Goal: Task Accomplishment & Management: Use online tool/utility

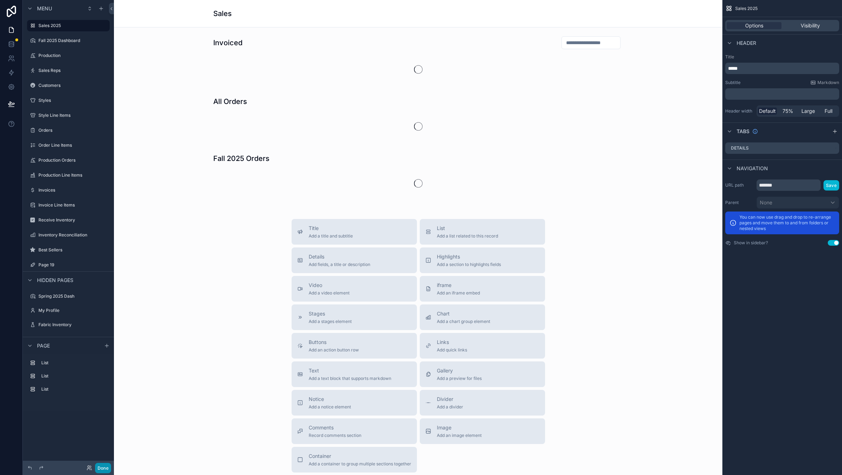
click at [99, 469] on button "Done" at bounding box center [103, 468] width 16 height 10
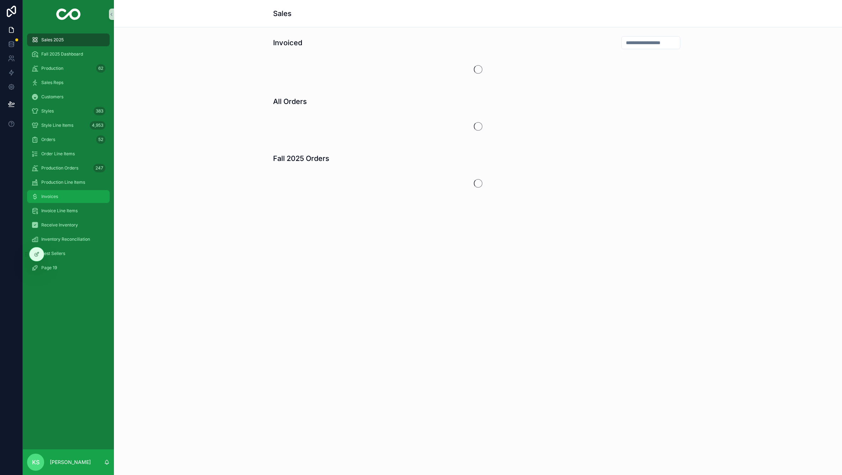
click at [47, 194] on span "Invoices" at bounding box center [49, 197] width 17 height 6
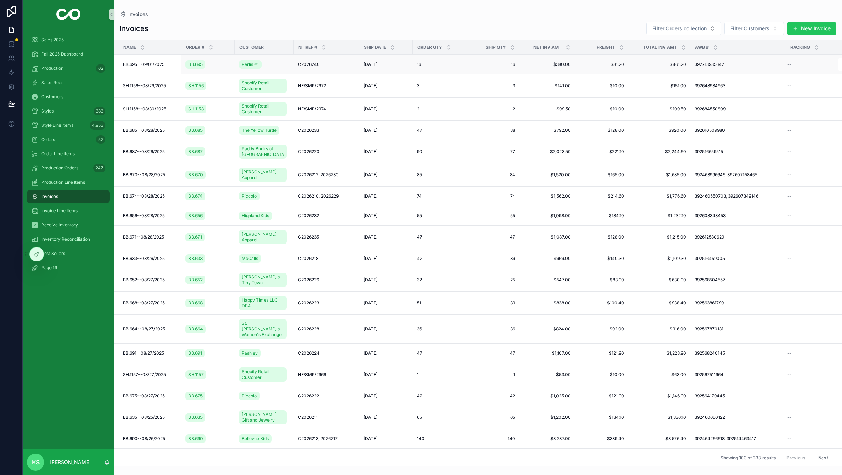
click at [147, 63] on span "BB.695--09/01/2025" at bounding box center [144, 65] width 42 height 6
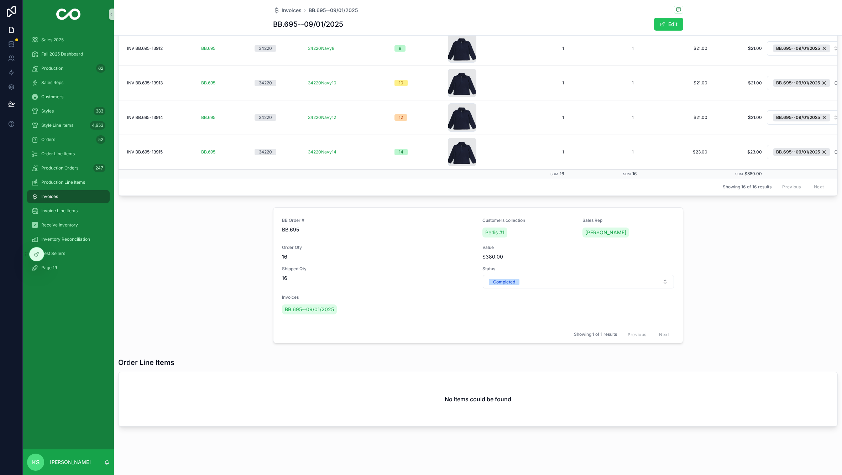
scroll to position [474, 0]
click at [35, 256] on icon at bounding box center [37, 254] width 6 height 6
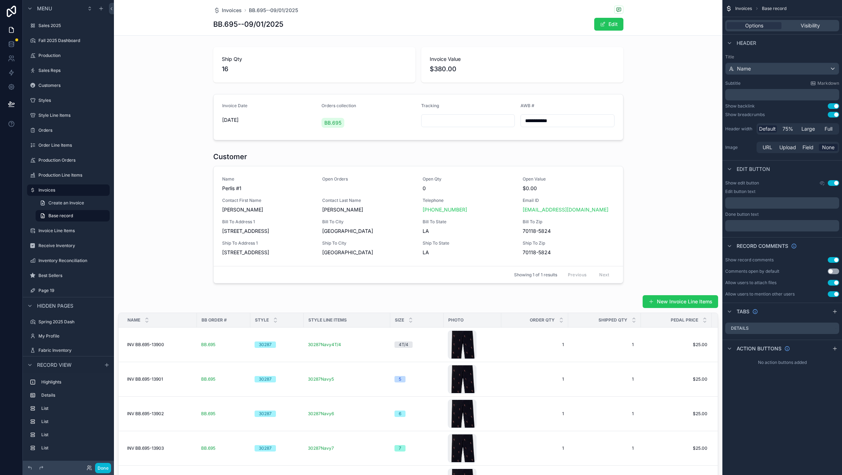
scroll to position [0, 0]
click at [231, 12] on span "Invoices" at bounding box center [232, 10] width 20 height 7
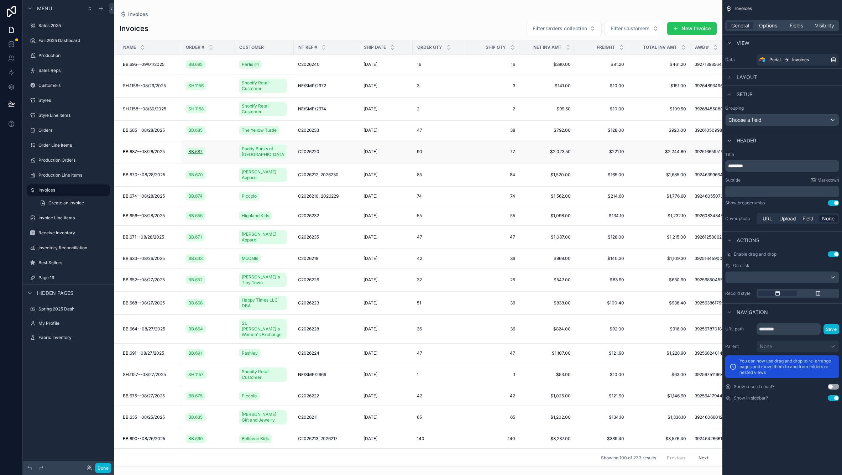
click at [191, 152] on span "BB.687" at bounding box center [195, 152] width 14 height 6
click at [129, 153] on span "BB.687--08/26/2025" at bounding box center [144, 152] width 42 height 6
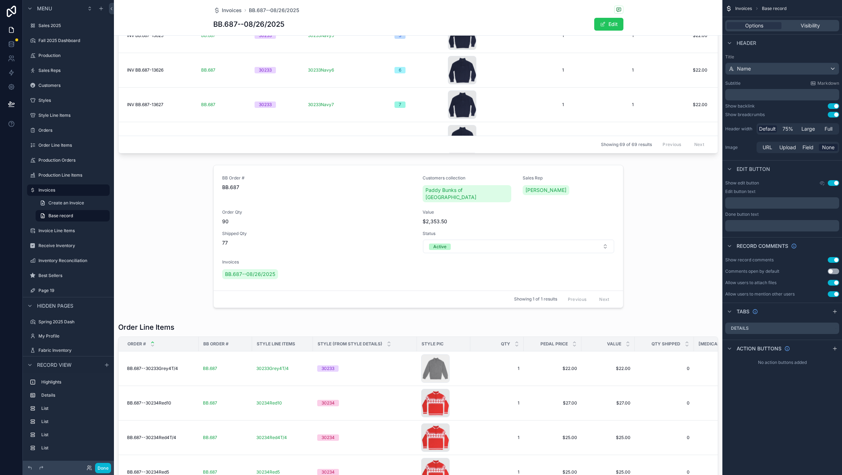
scroll to position [564, 0]
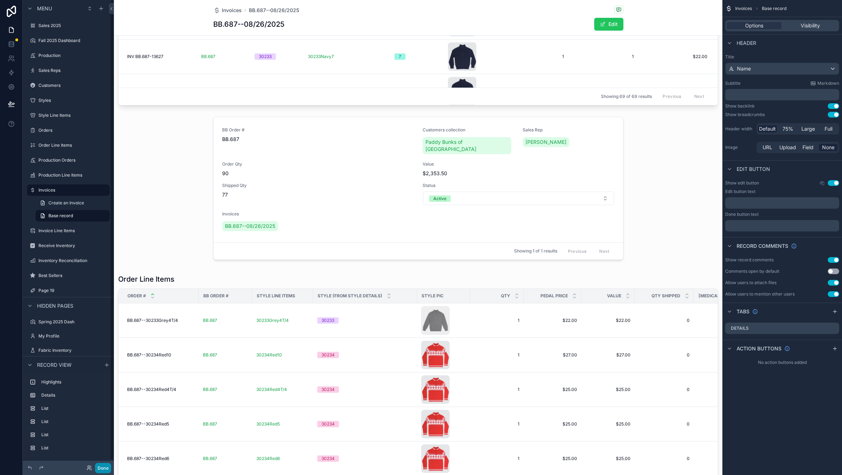
click at [102, 468] on button "Done" at bounding box center [103, 468] width 16 height 10
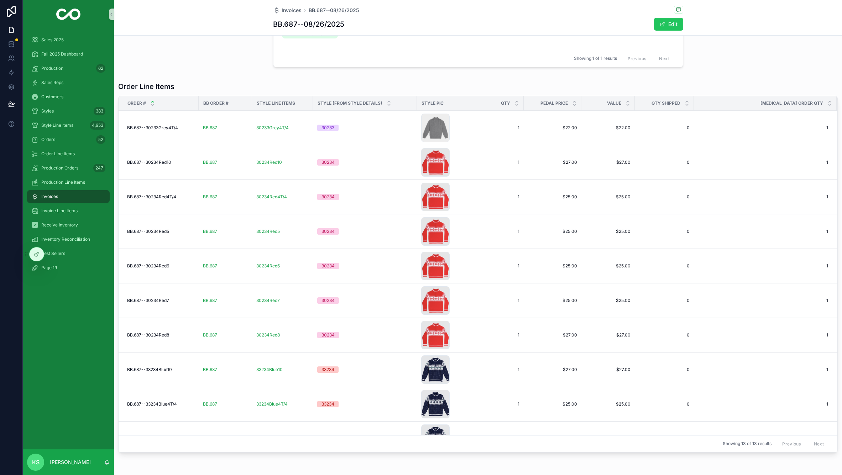
scroll to position [489, 0]
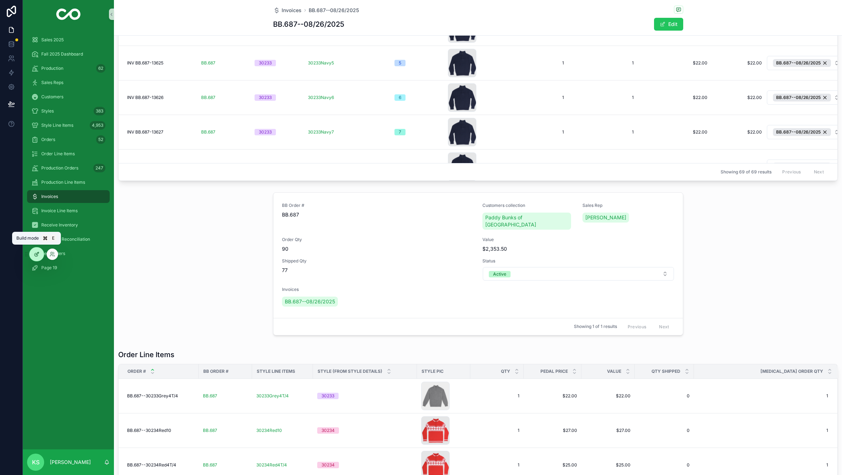
click at [35, 256] on icon at bounding box center [36, 254] width 3 height 3
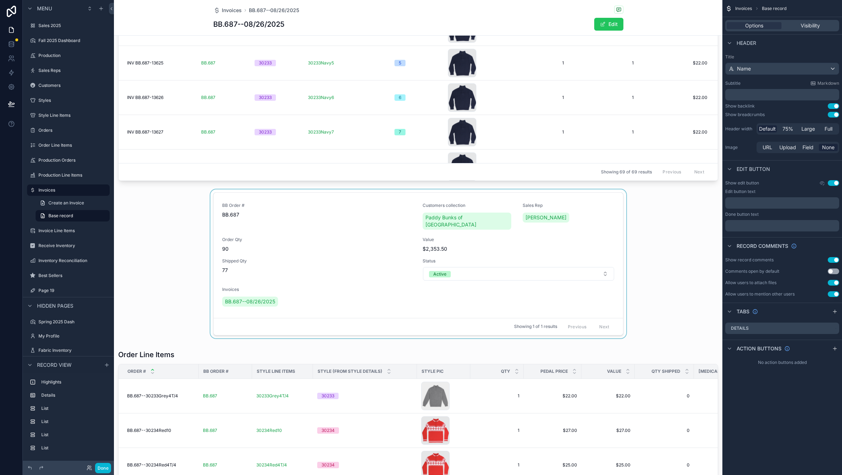
click at [624, 193] on div "scrollable content" at bounding box center [418, 265] width 609 height 152
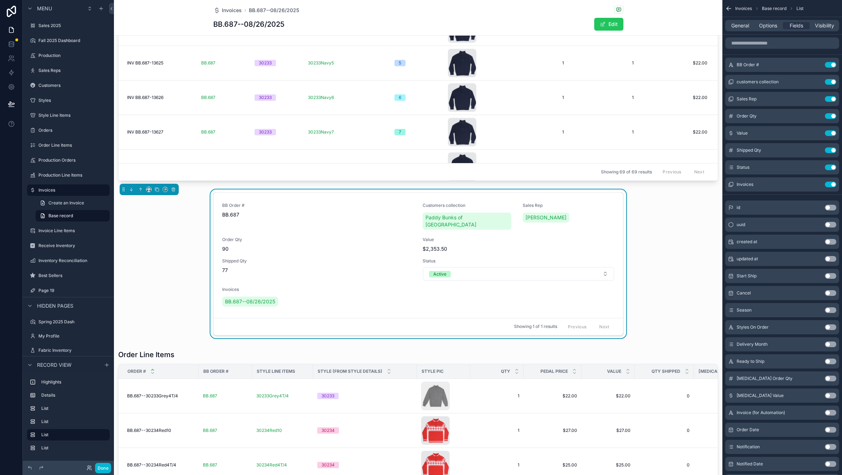
scroll to position [4, 0]
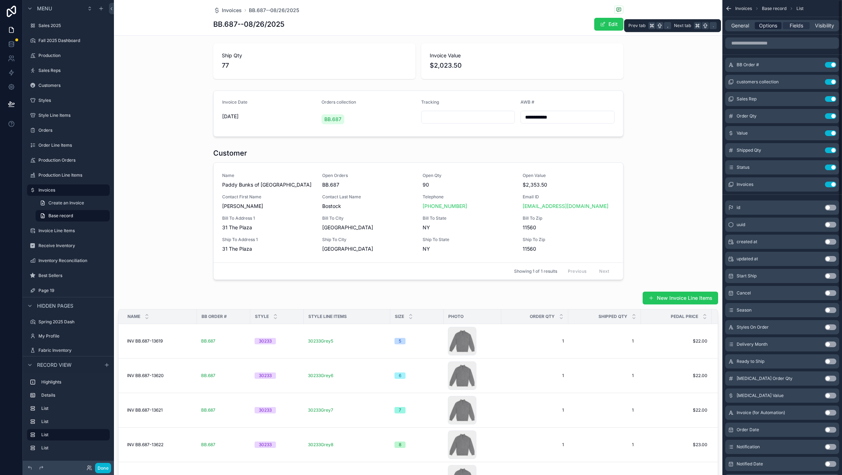
click at [767, 28] on span "Options" at bounding box center [768, 25] width 18 height 7
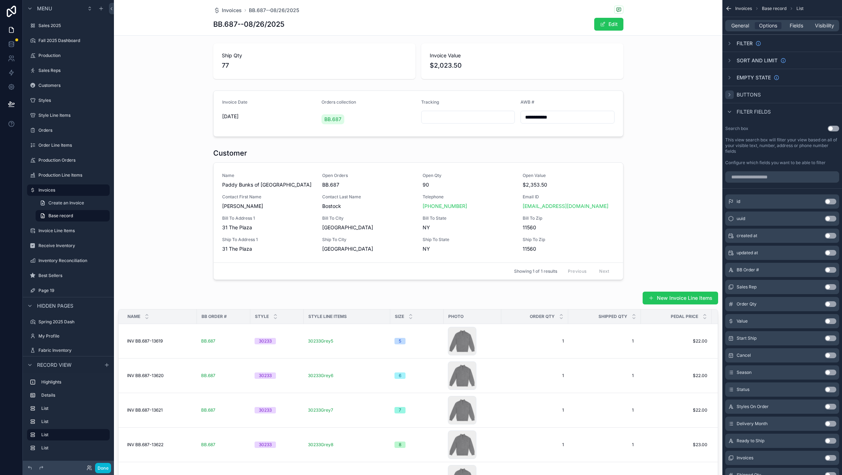
click at [731, 95] on icon "scrollable content" at bounding box center [730, 95] width 6 height 6
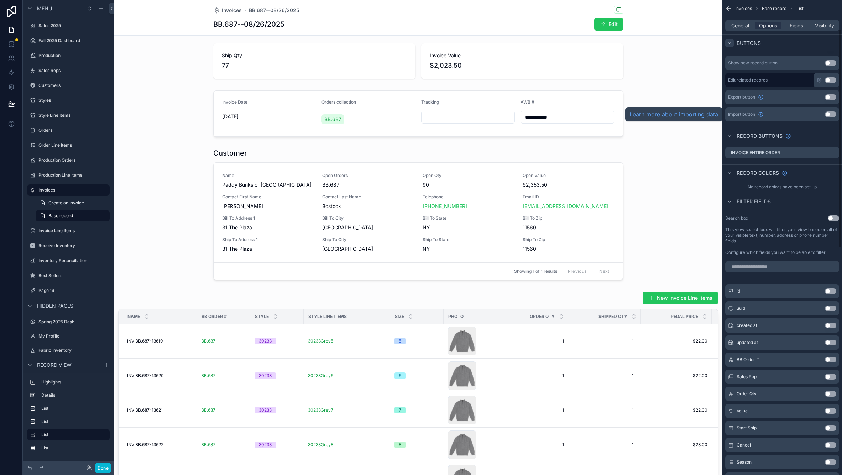
scroll to position [62, 0]
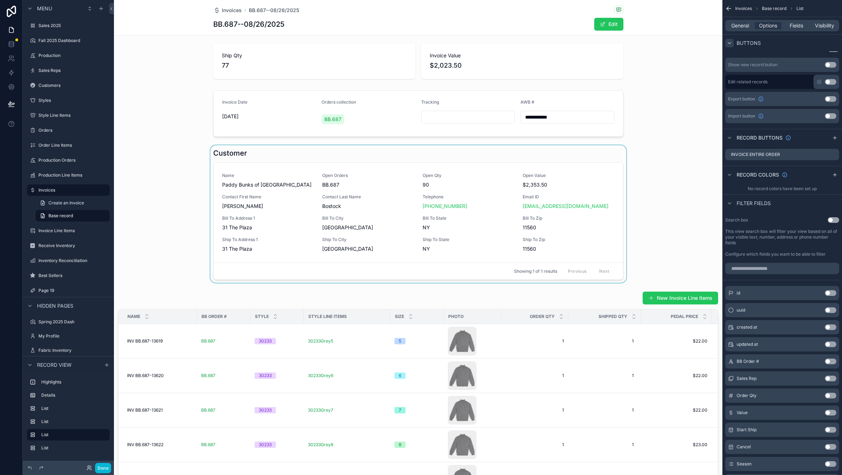
click at [542, 154] on div "scrollable content" at bounding box center [418, 213] width 609 height 137
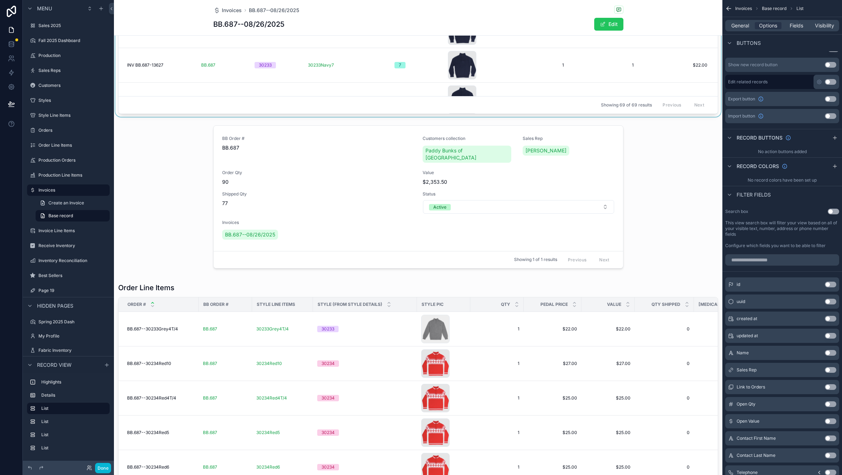
scroll to position [609, 0]
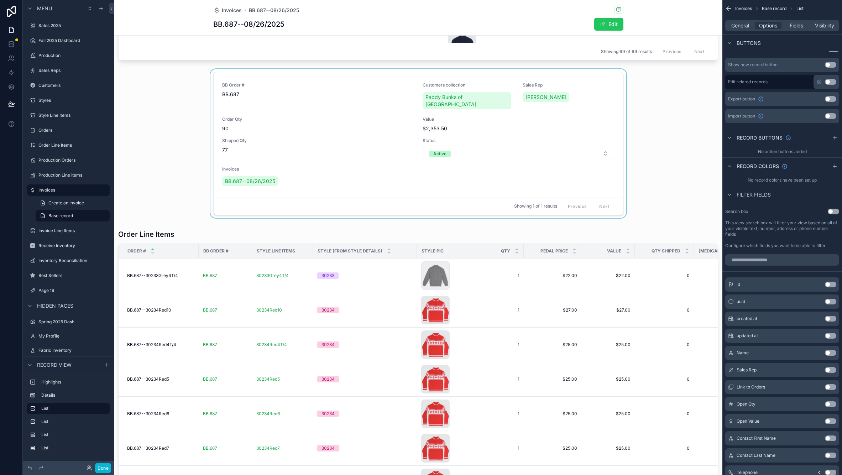
click at [605, 81] on div "scrollable content" at bounding box center [418, 145] width 609 height 152
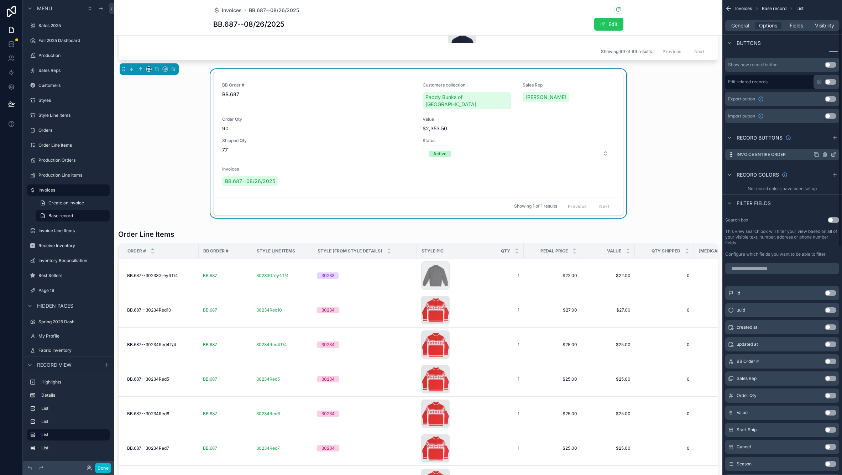
click at [834, 157] on icon "scrollable content" at bounding box center [834, 155] width 6 height 6
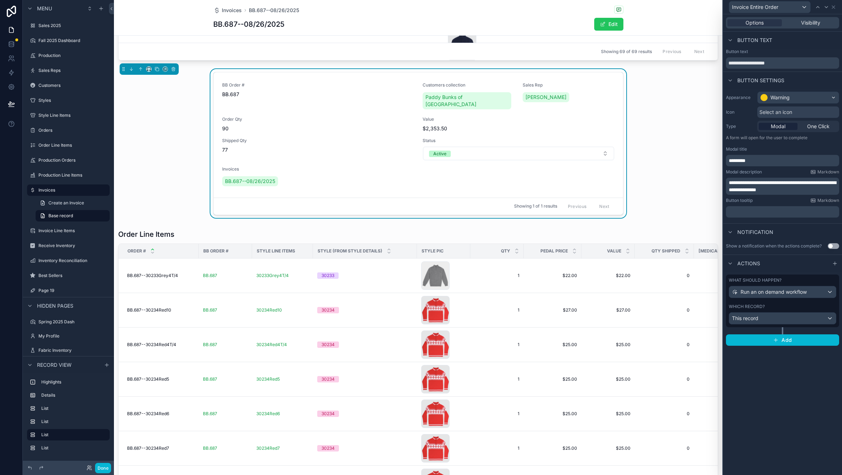
click at [758, 293] on span "Run an on demand workflow" at bounding box center [774, 291] width 66 height 7
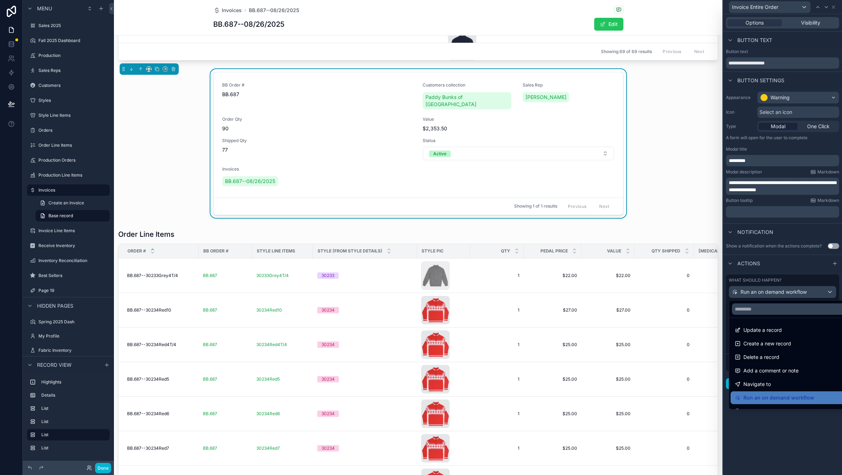
click at [758, 293] on div at bounding box center [782, 237] width 119 height 475
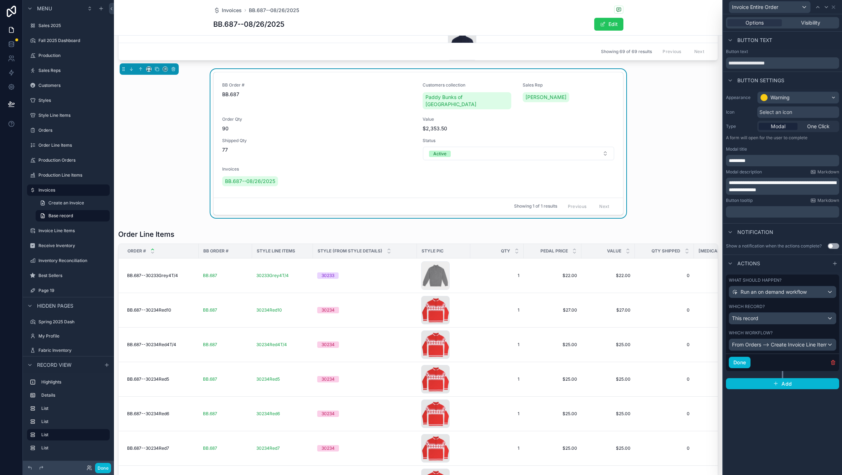
click at [832, 345] on div "From Orders --> Create Invoice Line Items and Link the Order Line Items" at bounding box center [782, 344] width 107 height 11
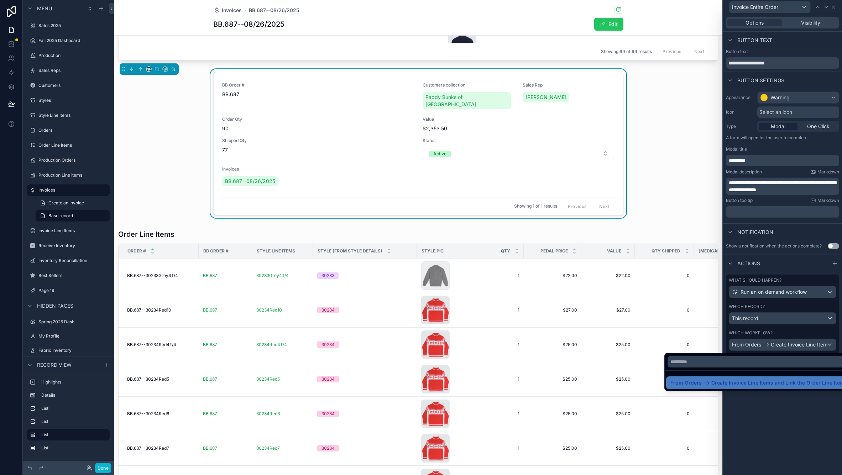
click at [832, 345] on div at bounding box center [782, 237] width 119 height 475
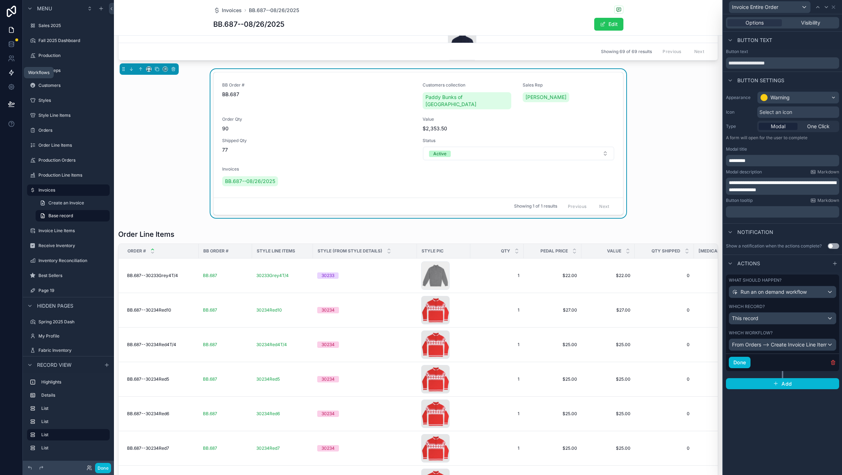
click at [10, 73] on icon at bounding box center [11, 72] width 4 height 5
